Goal: Use online tool/utility

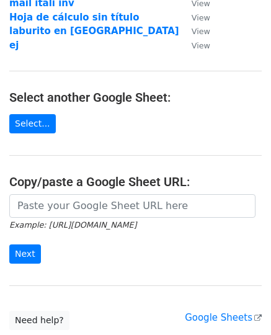
scroll to position [122, 0]
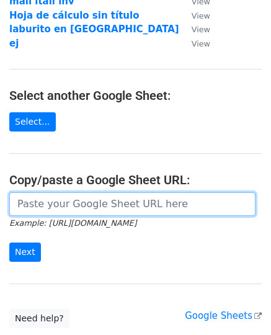
click at [111, 211] on input "url" at bounding box center [132, 204] width 246 height 24
paste input "https://docs.google.com/spreadsheets/d/1qFfhz_nt8tTZH2T7STaf2iZEexdUovgI1ZSlQum…"
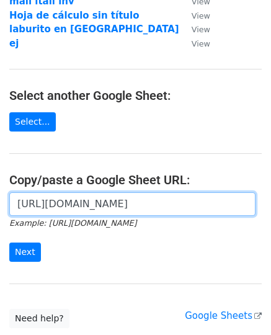
scroll to position [0, 277]
type input "https://docs.google.com/spreadsheets/d/1qFfhz_nt8tTZH2T7STaf2iZEexdUovgI1ZSlQum…"
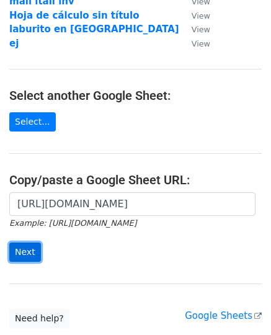
click at [25, 251] on input "Next" at bounding box center [25, 251] width 32 height 19
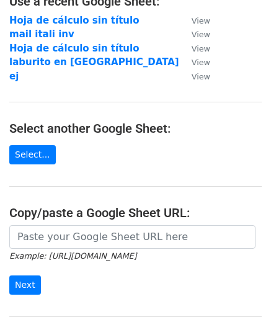
scroll to position [100, 0]
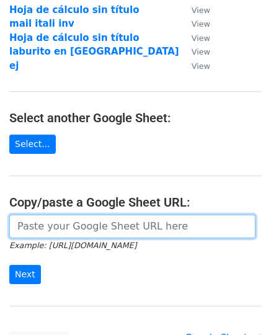
click at [133, 228] on input "url" at bounding box center [132, 227] width 246 height 24
paste input "https://docs.google.com/spreadsheets/d/1qFfhz_nt8tTZH2T7STaf2iZEexdUovgI1ZSlQum…"
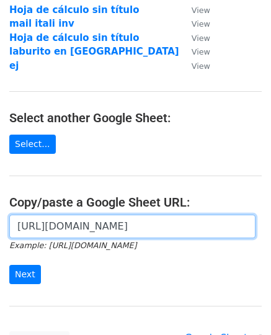
scroll to position [0, 277]
type input "https://docs.google.com/spreadsheets/d/1qFfhz_nt8tTZH2T7STaf2iZEexdUovgI1ZSlQum…"
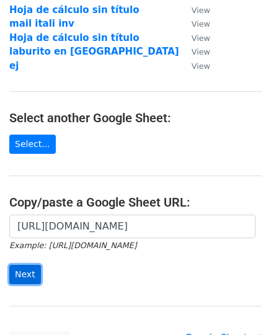
scroll to position [0, 0]
click at [26, 268] on input "Next" at bounding box center [25, 274] width 32 height 19
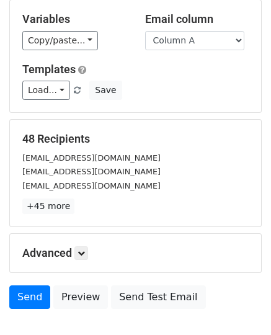
scroll to position [71, 0]
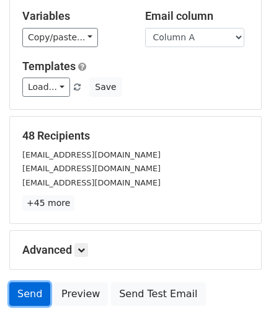
click at [33, 299] on link "Send" at bounding box center [29, 294] width 41 height 24
